Goal: Transaction & Acquisition: Download file/media

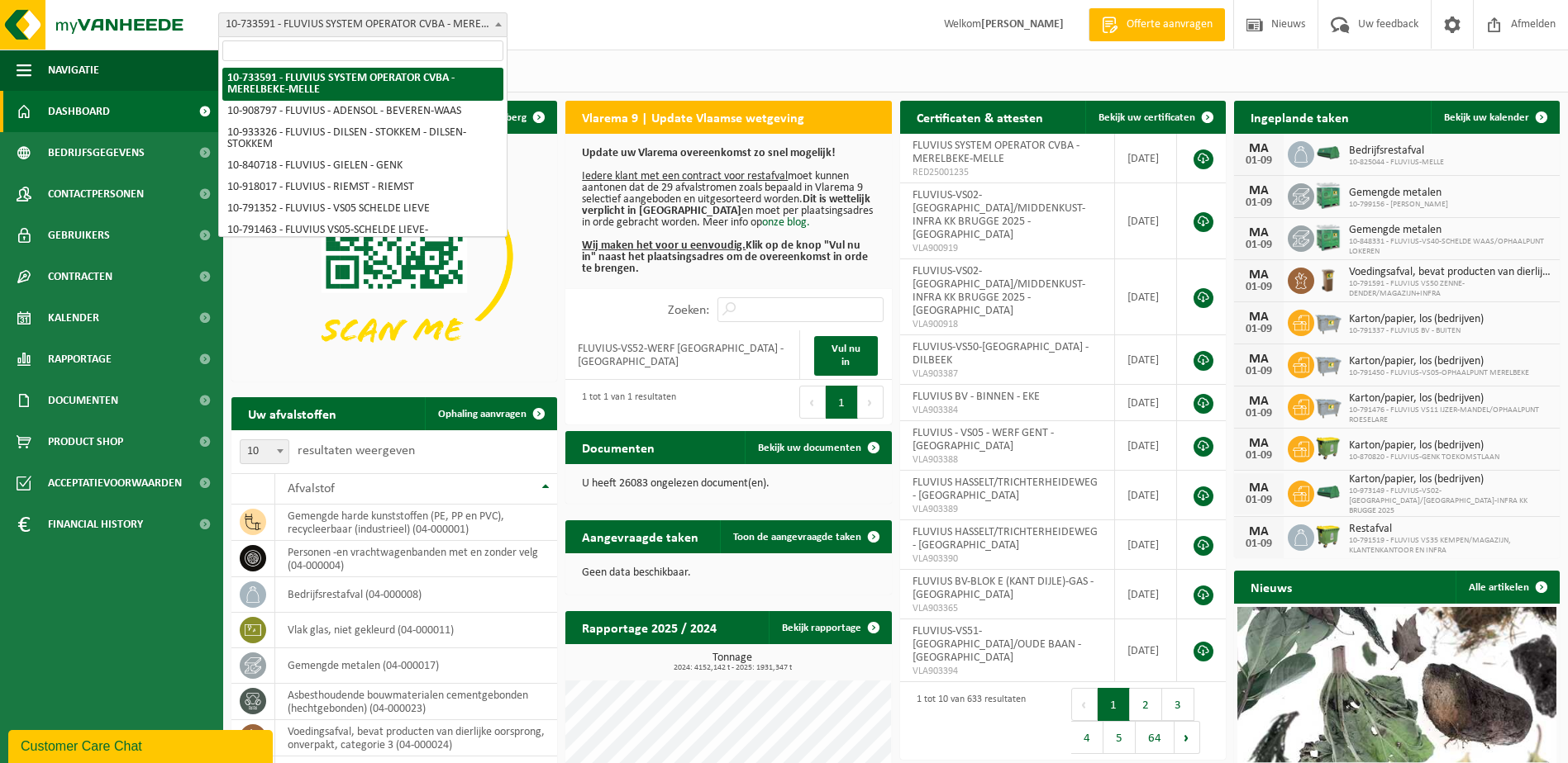
click at [469, 24] on span "10-733591 - FLUVIUS SYSTEM OPERATOR CVBA - MERELBEKE-MELLE" at bounding box center [363, 24] width 288 height 23
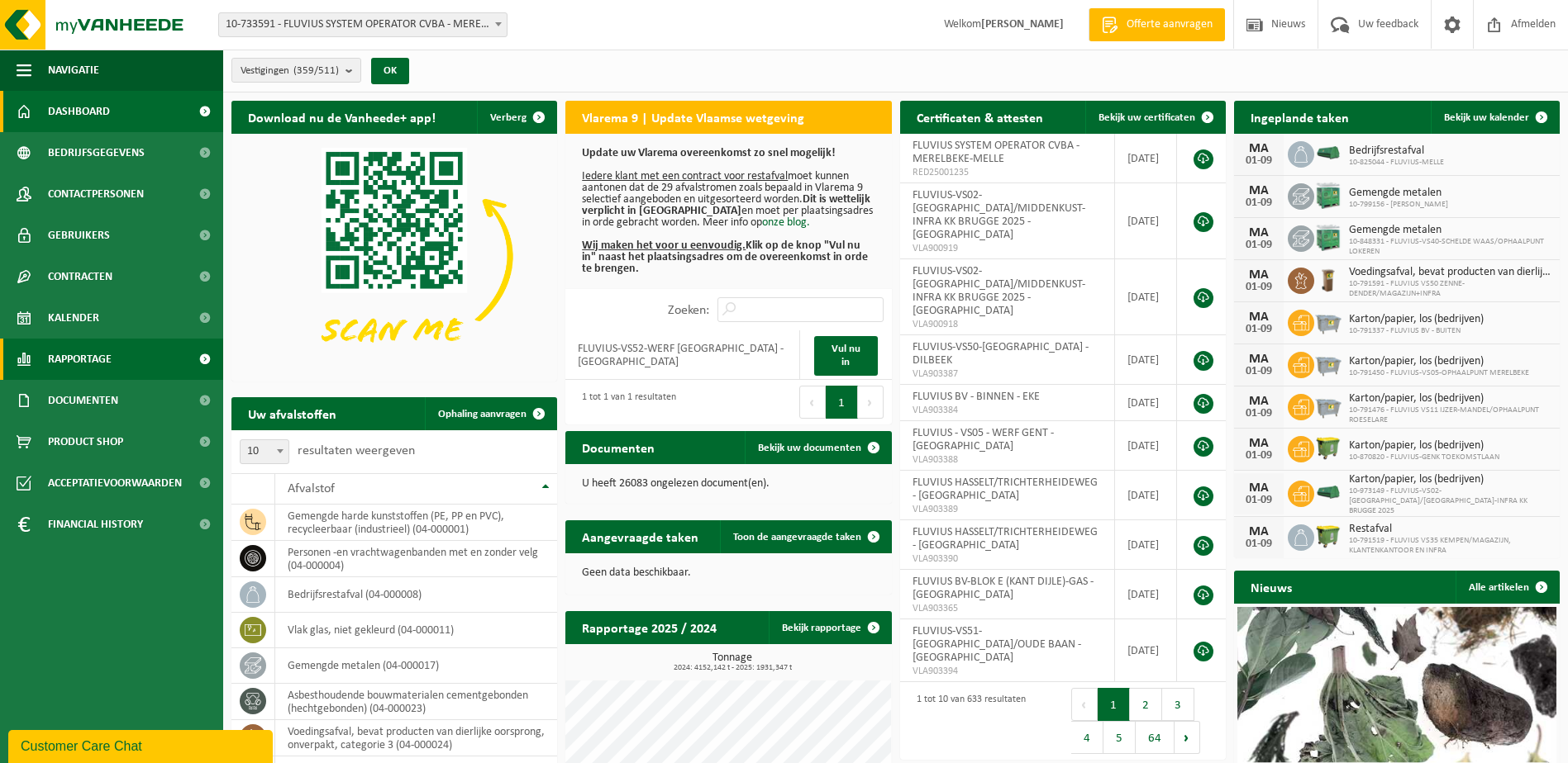
click at [106, 365] on span "Rapportage" at bounding box center [80, 359] width 64 height 41
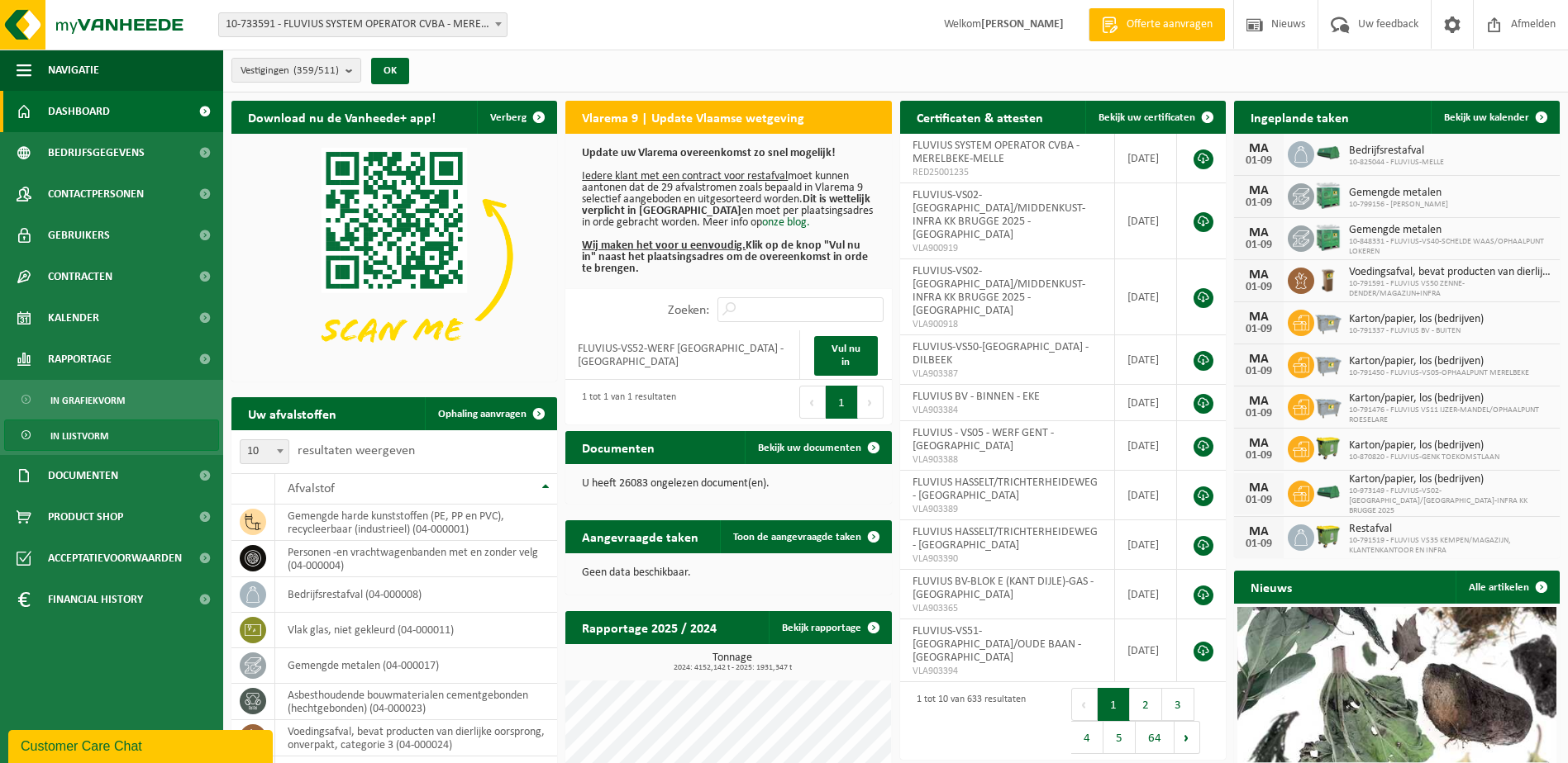
click at [99, 438] on span "In lijstvorm" at bounding box center [80, 436] width 58 height 31
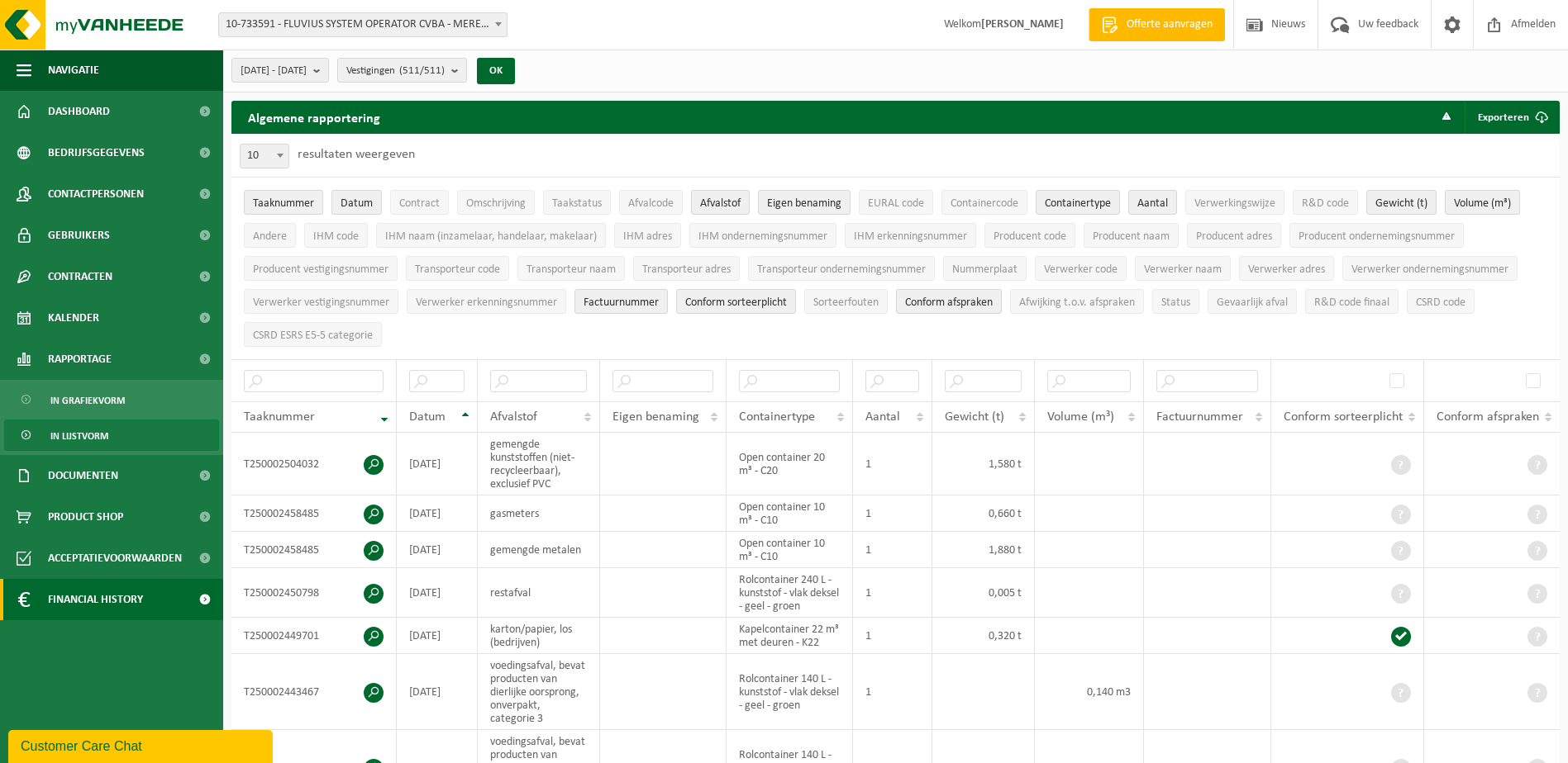
click at [70, 599] on span "Financial History" at bounding box center [95, 600] width 95 height 41
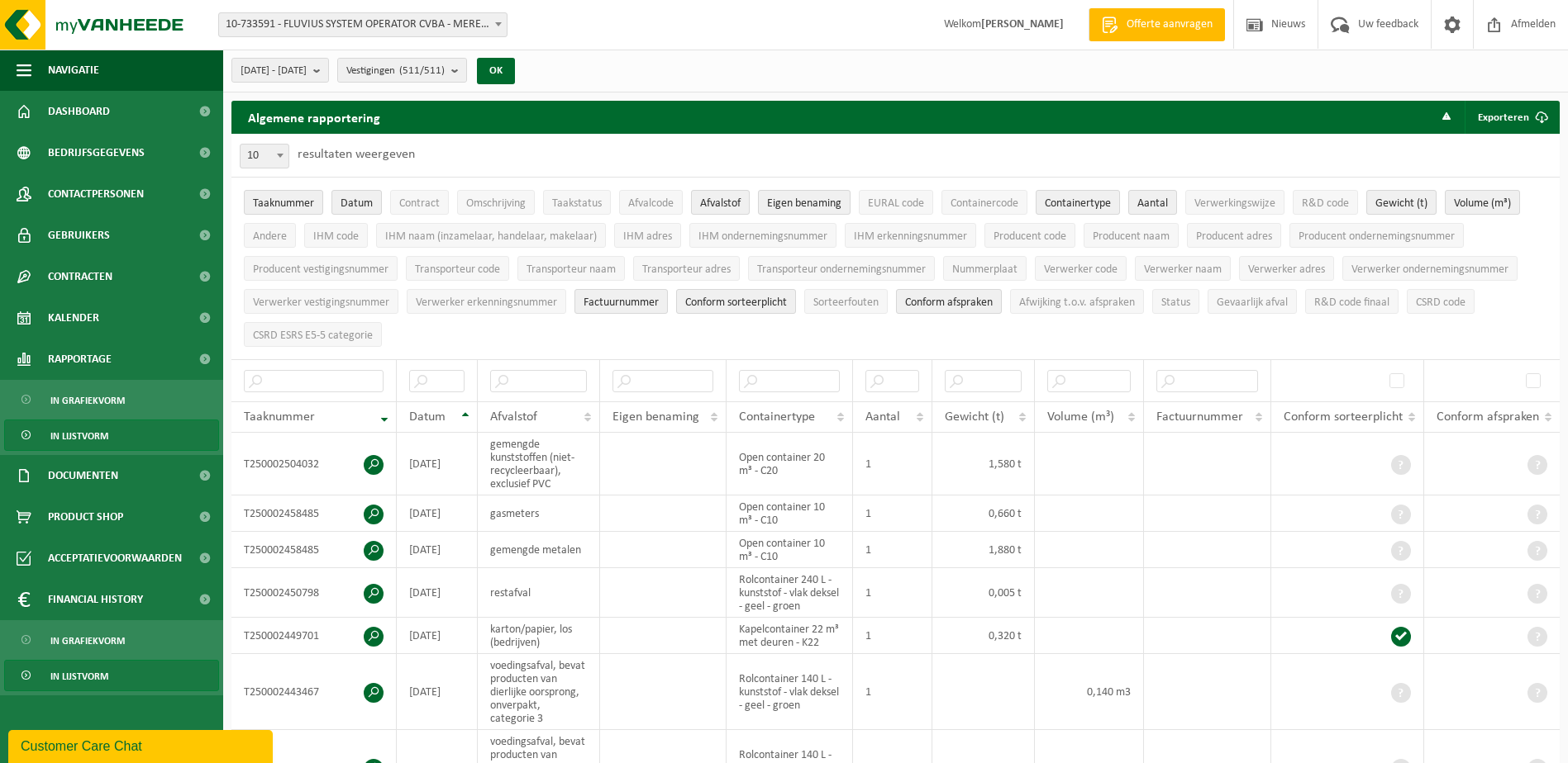
click at [98, 671] on span "In lijstvorm" at bounding box center [80, 676] width 58 height 31
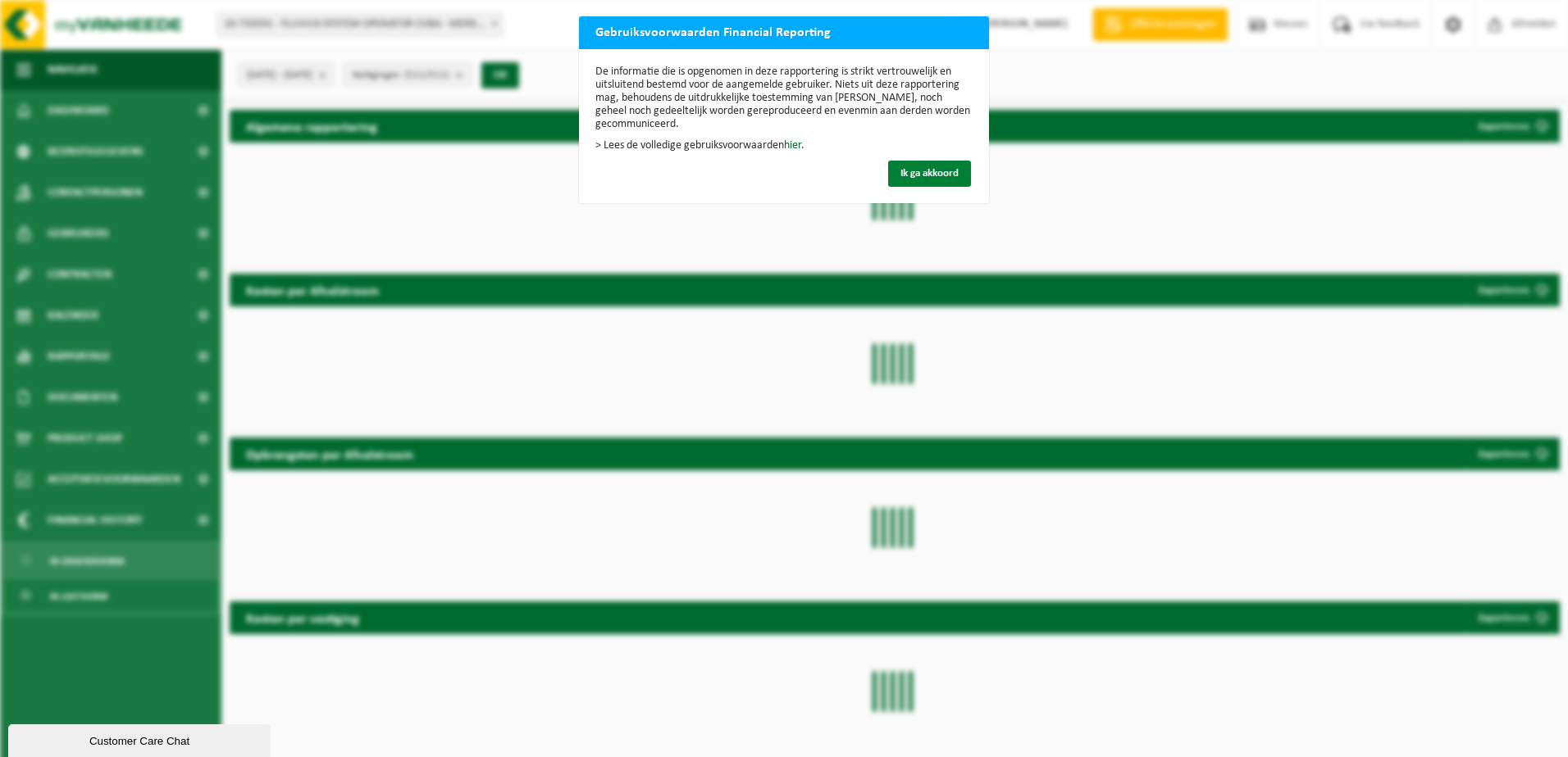
click at [949, 169] on span "Ik ga akkoord" at bounding box center [930, 173] width 59 height 10
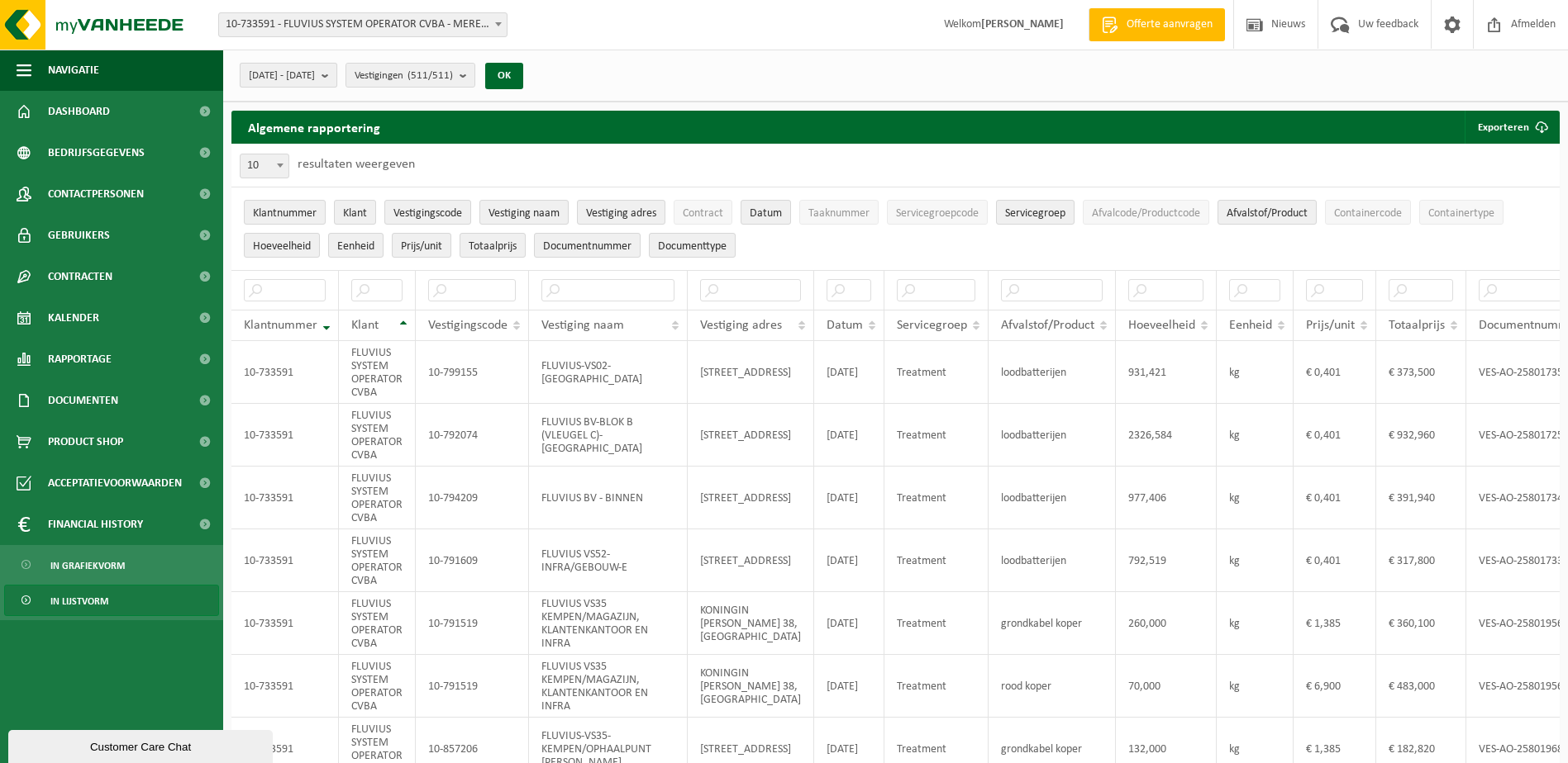
click at [337, 76] on b "submit" at bounding box center [329, 75] width 15 height 23
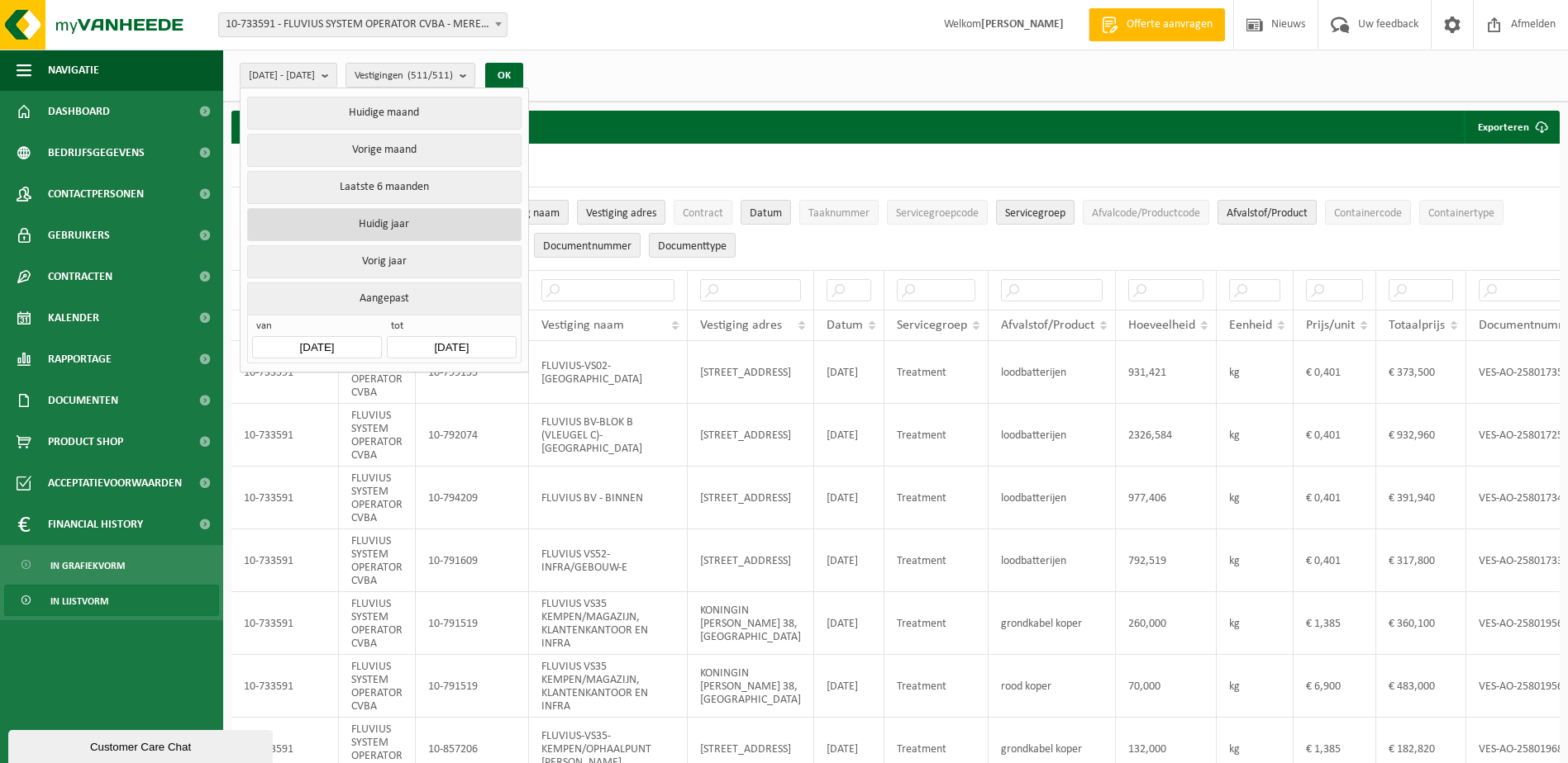
click at [369, 224] on button "Huidig jaar" at bounding box center [384, 224] width 274 height 33
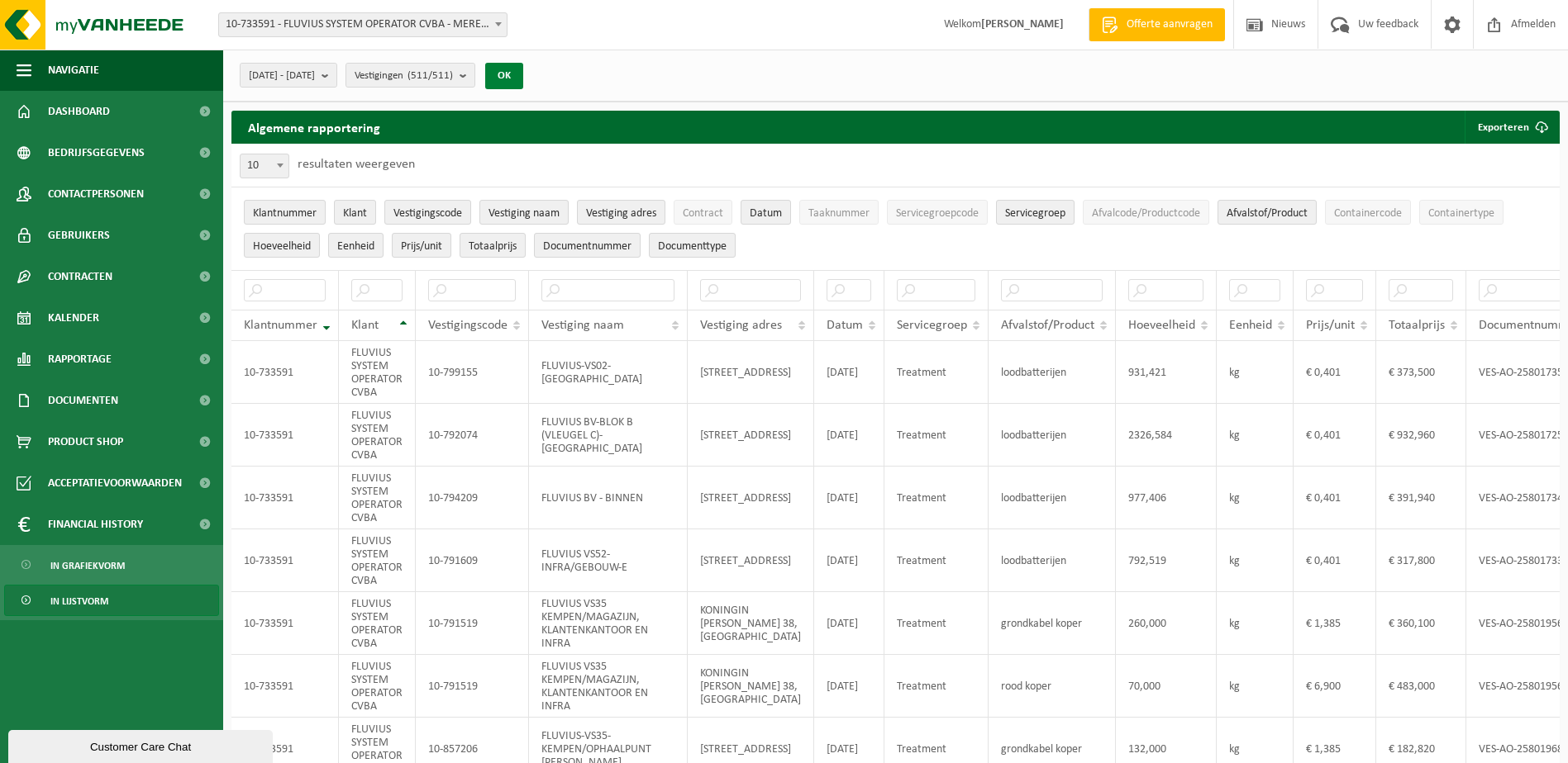
click at [523, 76] on button "OK" at bounding box center [504, 76] width 38 height 26
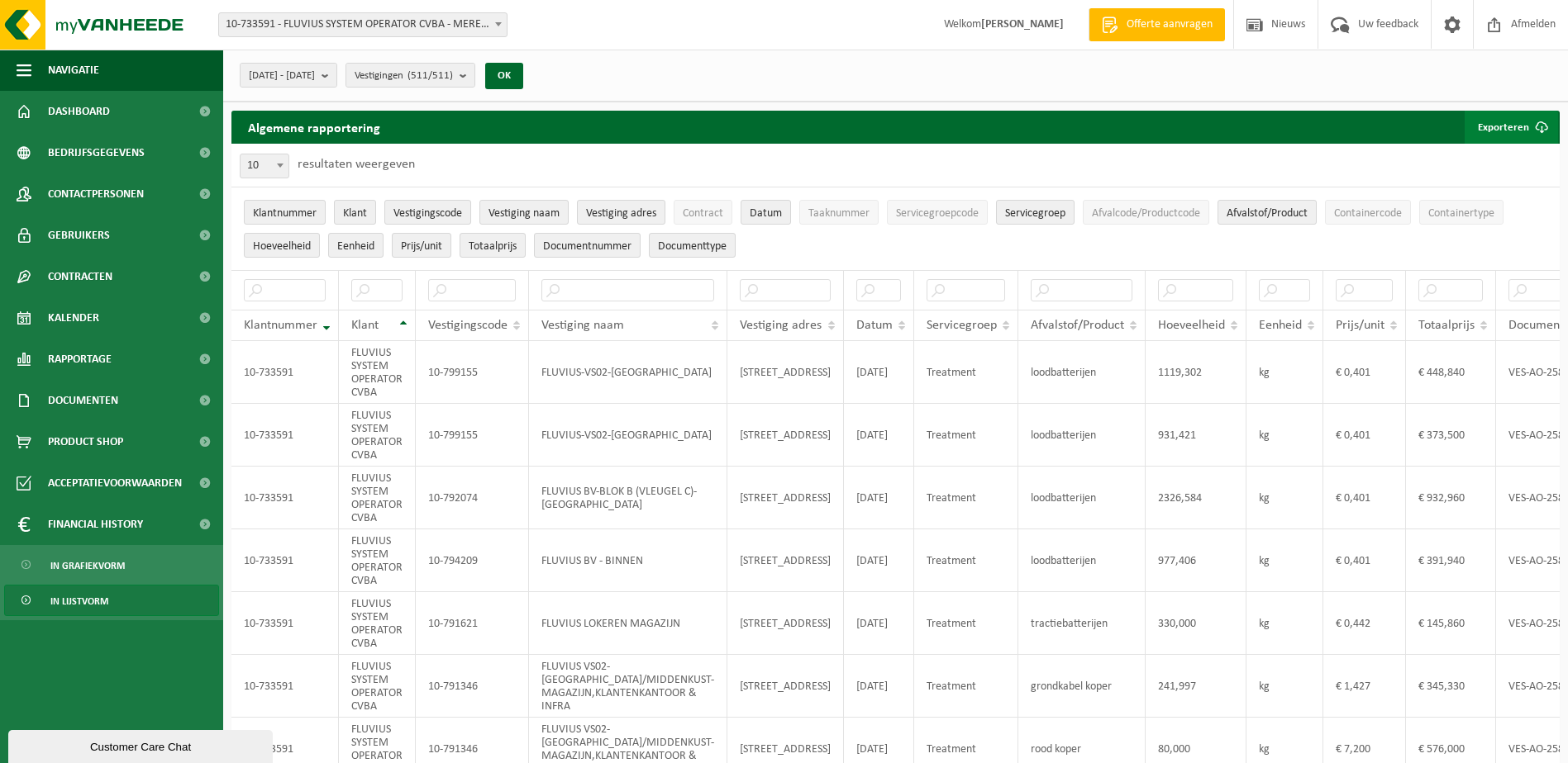
click at [1534, 125] on span "button" at bounding box center [1541, 127] width 33 height 33
click at [1518, 191] on link "Alle beschikbare kolommen" at bounding box center [1483, 193] width 150 height 33
click at [479, 24] on span "10-733591 - FLUVIUS SYSTEM OPERATOR CVBA - MERELBEKE-MELLE" at bounding box center [363, 24] width 288 height 23
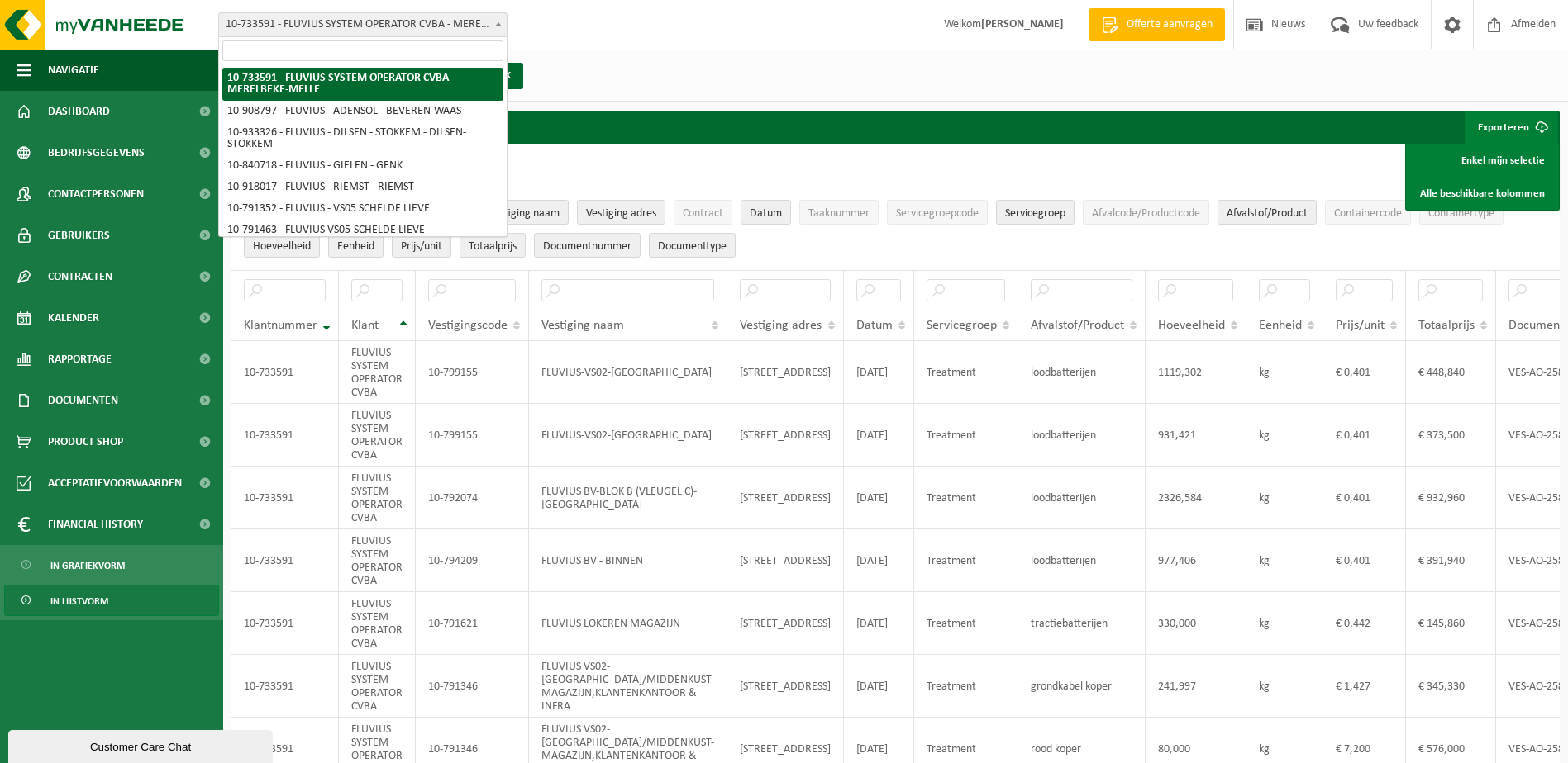
click at [441, 46] on input "search" at bounding box center [363, 51] width 281 height 21
type input "b"
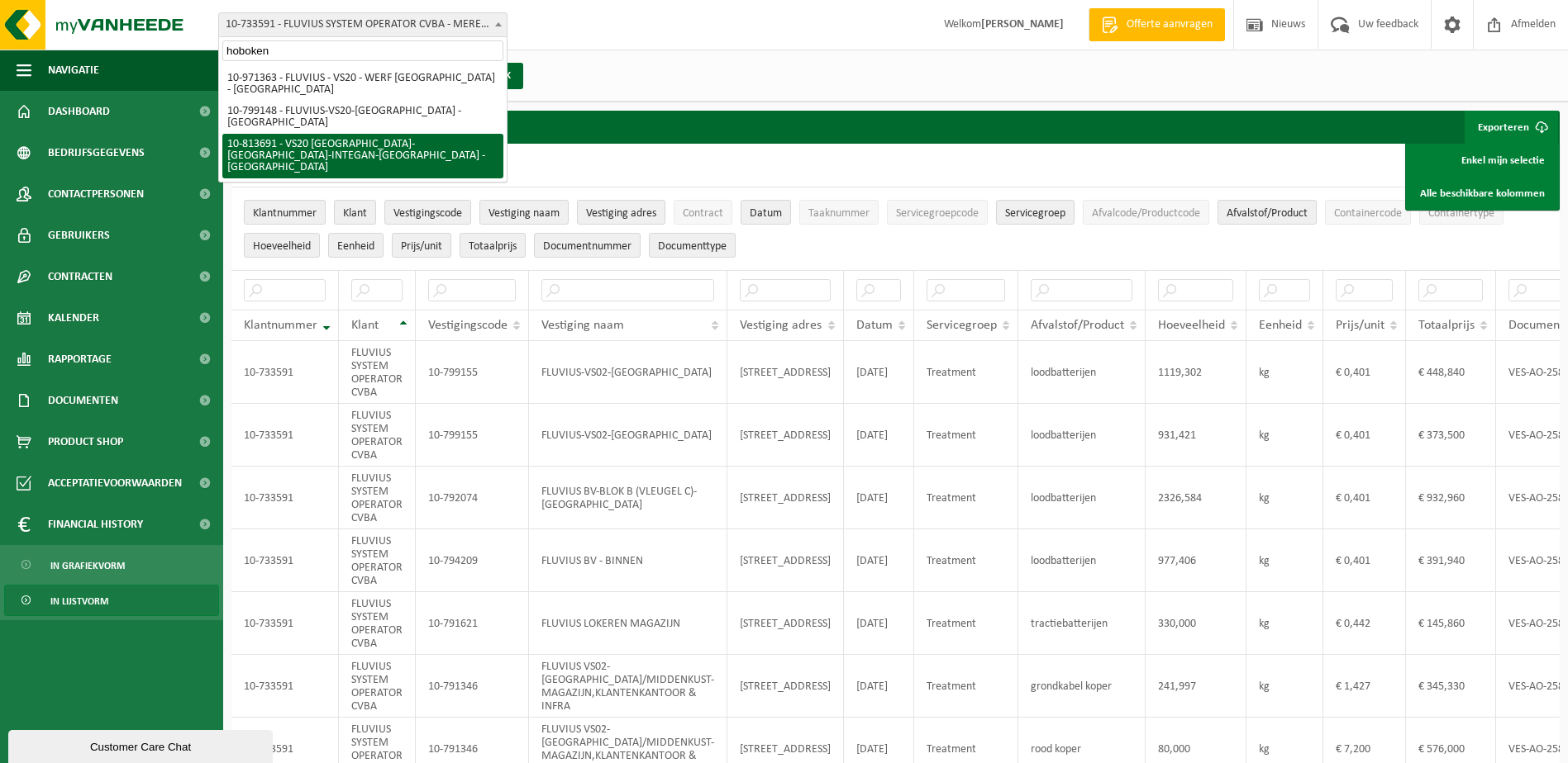
type input "hoboken"
select select "37290"
